Goal: Book appointment/travel/reservation

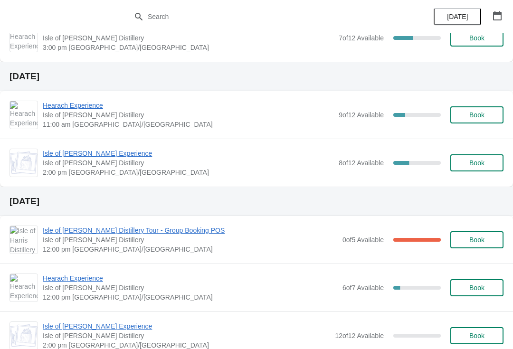
scroll to position [295, 0]
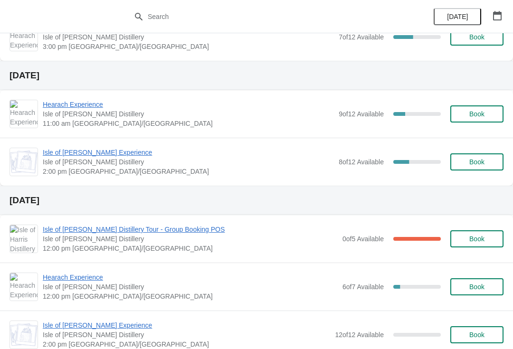
click at [479, 166] on span "Book" at bounding box center [476, 162] width 15 height 8
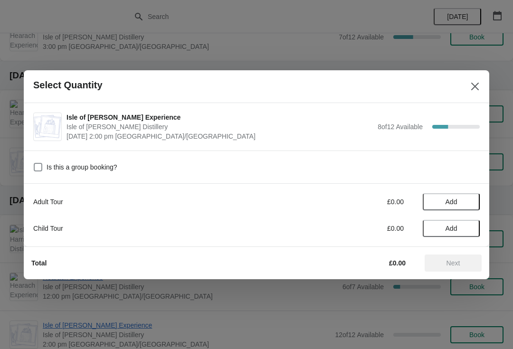
click at [458, 202] on span "Add" at bounding box center [451, 202] width 40 height 8
click at [465, 261] on span "Next" at bounding box center [453, 263] width 42 height 8
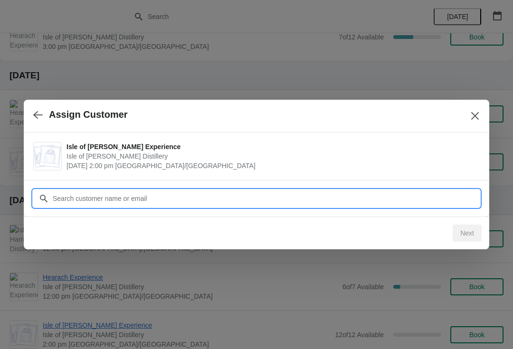
click at [210, 193] on input "Customer" at bounding box center [265, 198] width 427 height 17
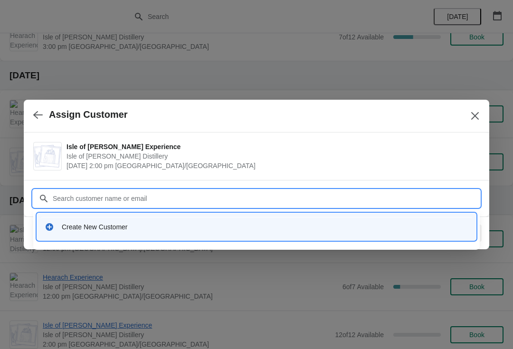
click at [134, 228] on div "Create New Customer" at bounding box center [265, 226] width 406 height 9
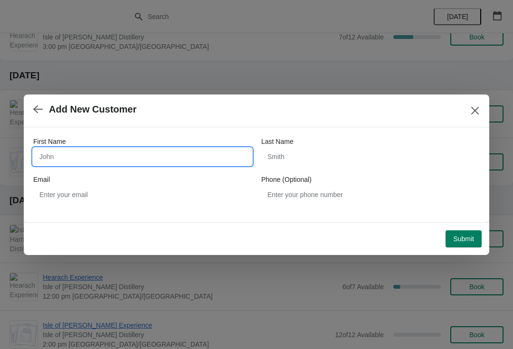
click at [152, 150] on input "First Name" at bounding box center [142, 156] width 218 height 17
type input "[PERSON_NAME]"
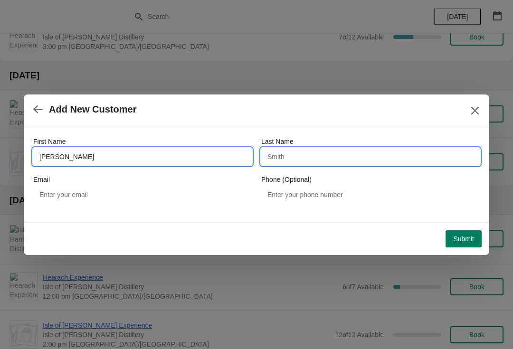
click at [326, 161] on input "Last Name" at bounding box center [370, 156] width 218 height 17
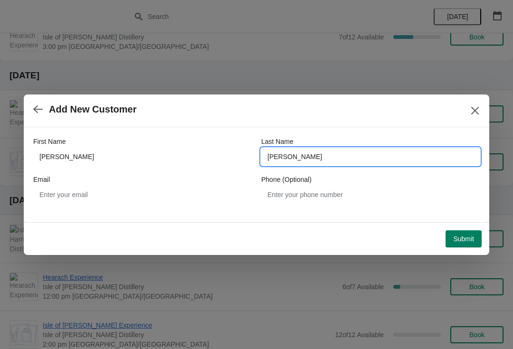
type input "[PERSON_NAME]"
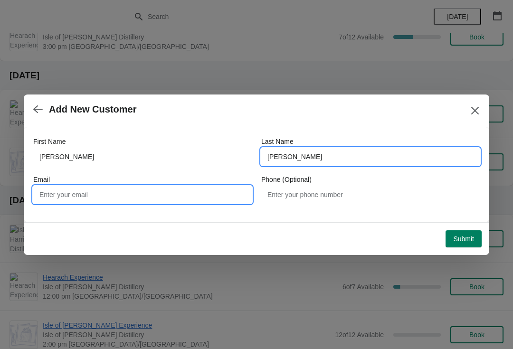
click at [92, 197] on input "Email" at bounding box center [142, 194] width 218 height 17
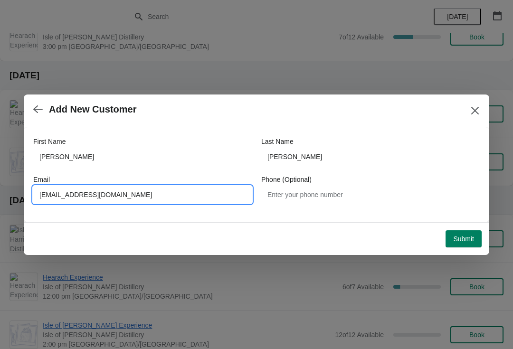
click at [65, 198] on input "[EMAIL_ADDRESS][DOMAIN_NAME]" at bounding box center [142, 194] width 218 height 17
type input "[EMAIL_ADDRESS][DOMAIN_NAME]"
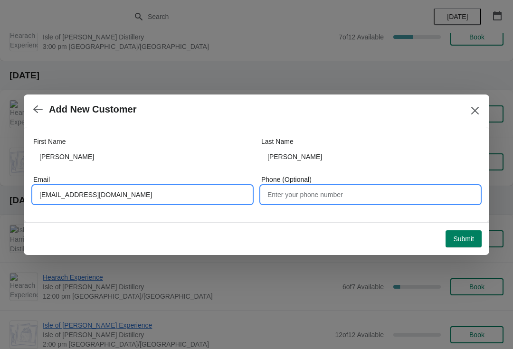
click at [341, 198] on input "Phone (Optional)" at bounding box center [370, 194] width 218 height 17
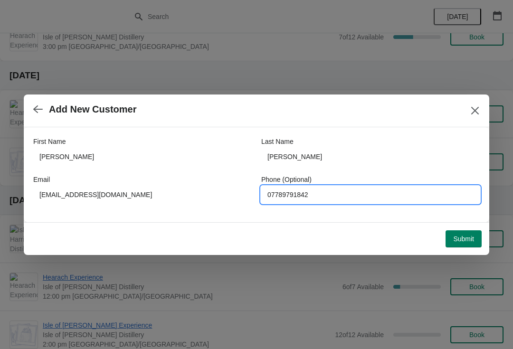
type input "07789791842"
click at [460, 241] on span "Submit" at bounding box center [463, 239] width 21 height 8
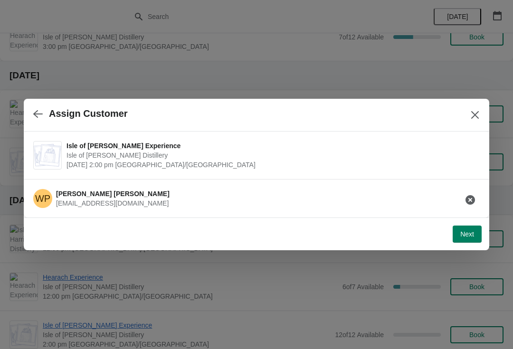
click at [473, 238] on span "Next" at bounding box center [467, 234] width 14 height 8
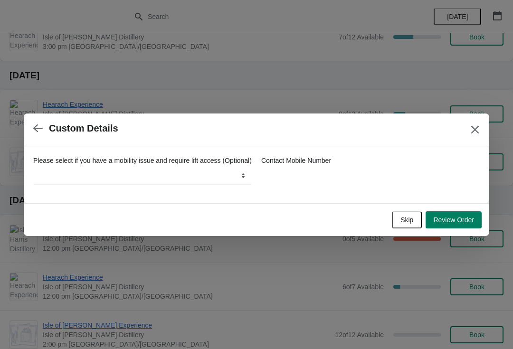
click at [455, 224] on span "Review Order" at bounding box center [453, 220] width 41 height 8
